Goal: Transaction & Acquisition: Purchase product/service

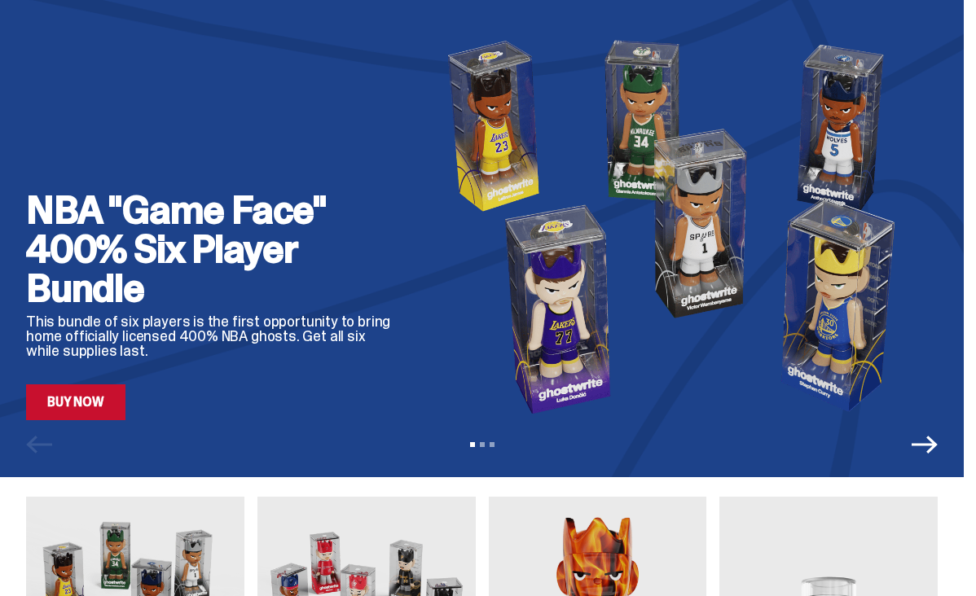
scroll to position [121, 0]
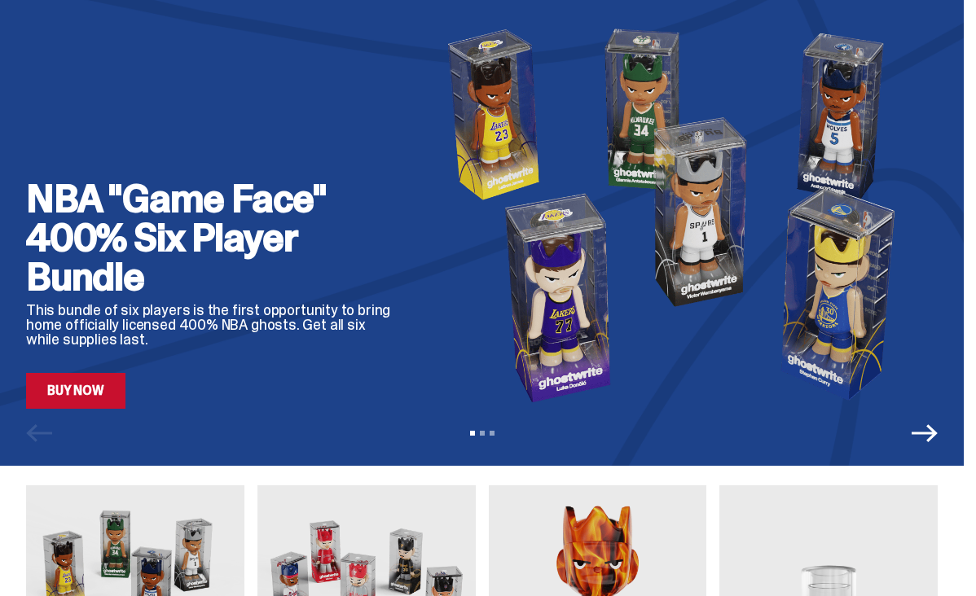
click at [99, 405] on link "Buy Now" at bounding box center [75, 391] width 99 height 36
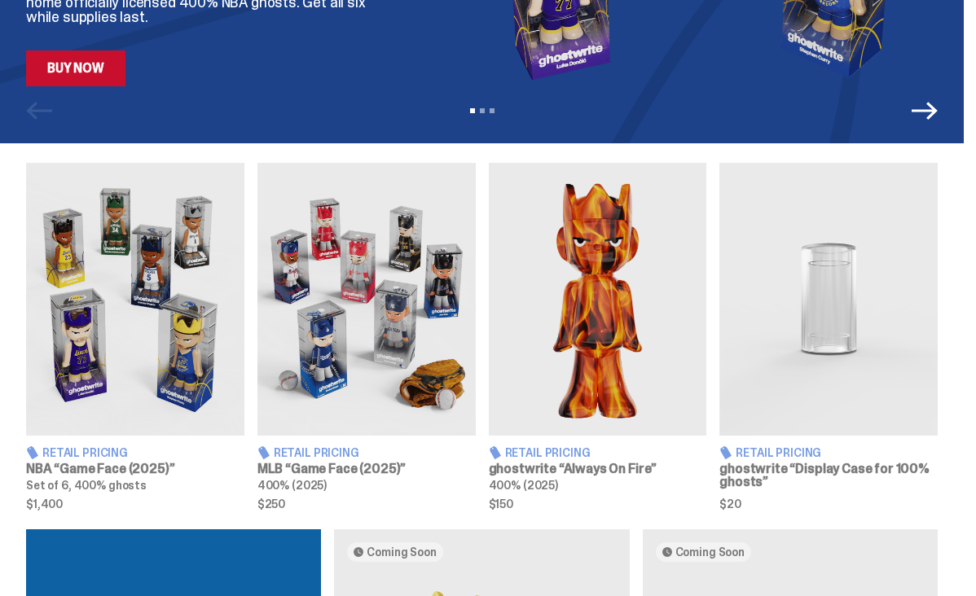
scroll to position [445, 0]
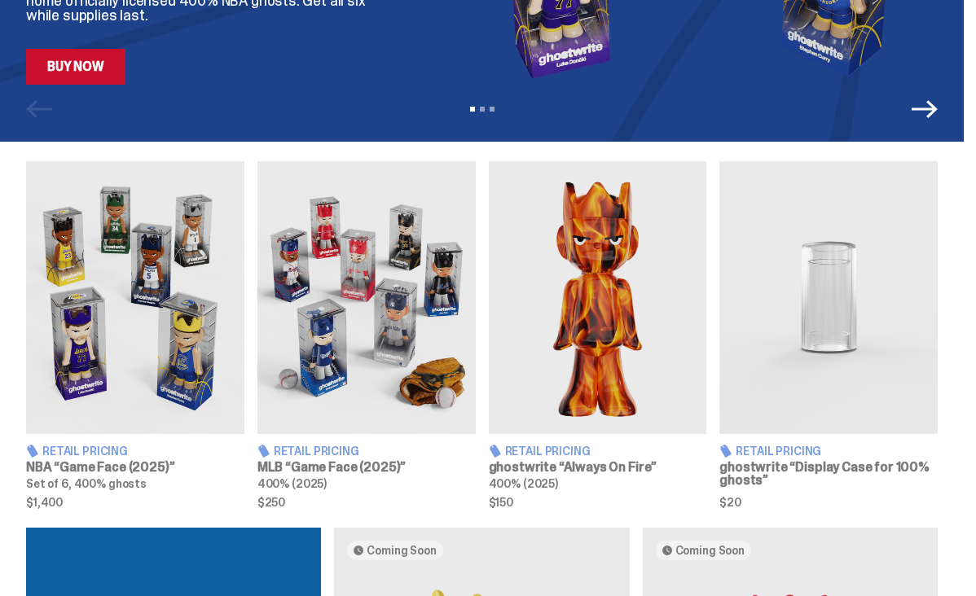
click at [340, 390] on img at bounding box center [366, 297] width 218 height 273
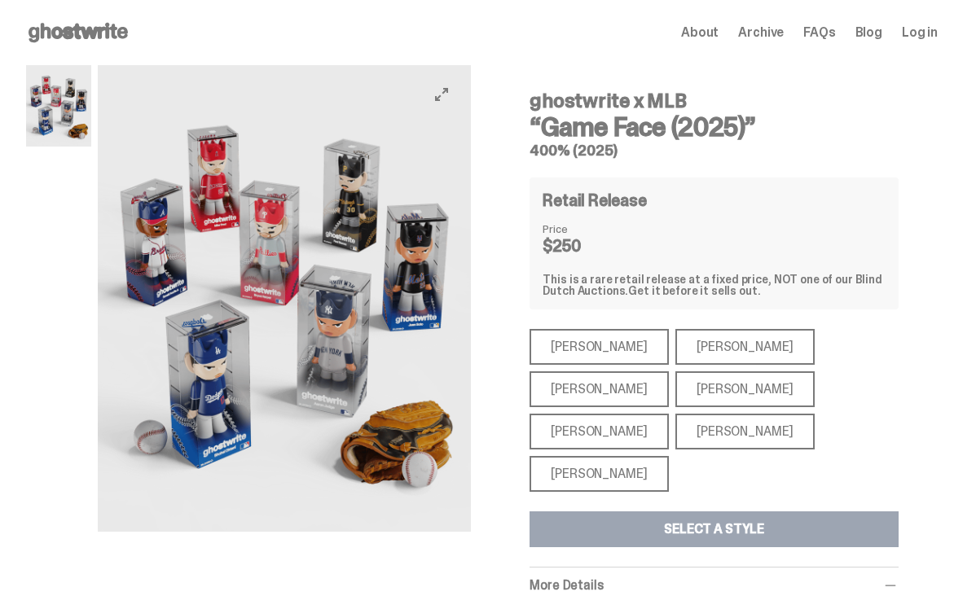
click at [314, 417] on img at bounding box center [284, 298] width 373 height 467
